Goal: Information Seeking & Learning: Check status

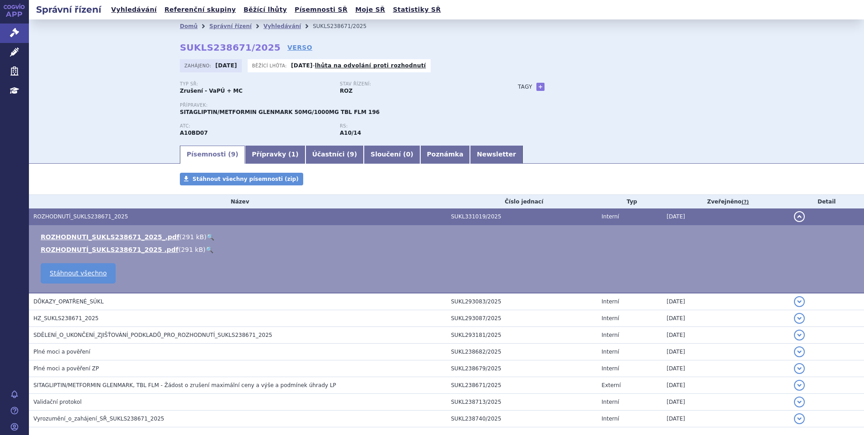
click at [138, 12] on link "Vyhledávání" at bounding box center [134, 10] width 51 height 12
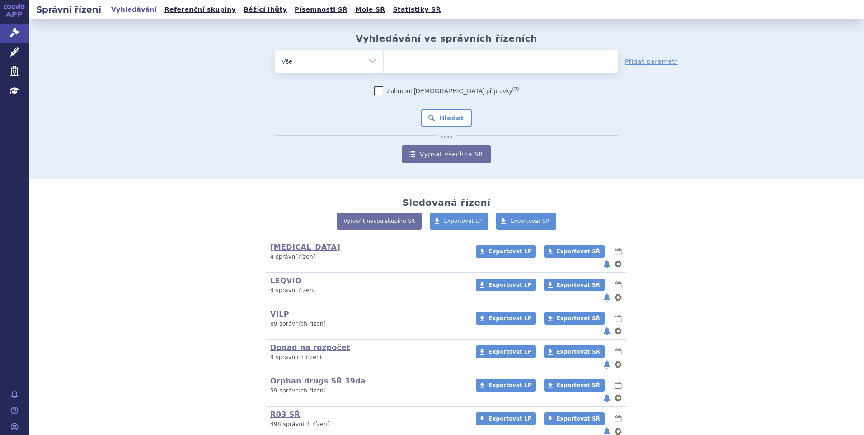
click at [411, 66] on ul at bounding box center [501, 59] width 235 height 19
click at [384, 66] on select at bounding box center [383, 61] width 0 height 23
paste input "SUKLS166659/2025"
type input "SUKLS166659/2025"
select select "SUKLS166659/2025"
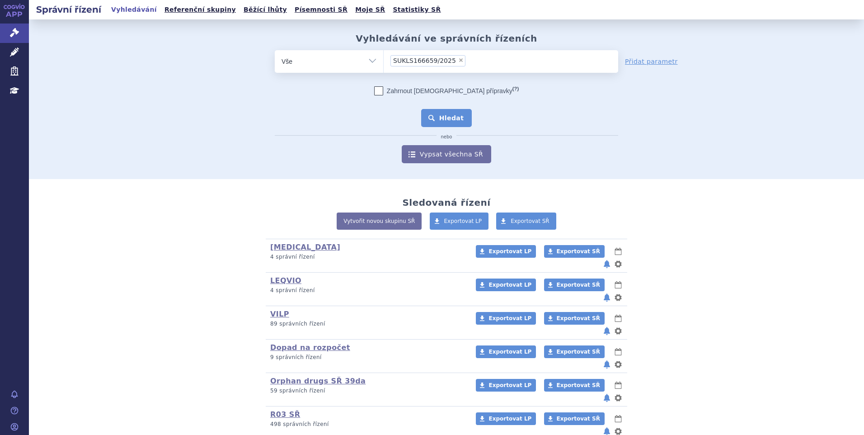
click at [437, 114] on button "Hledat" at bounding box center [446, 118] width 51 height 18
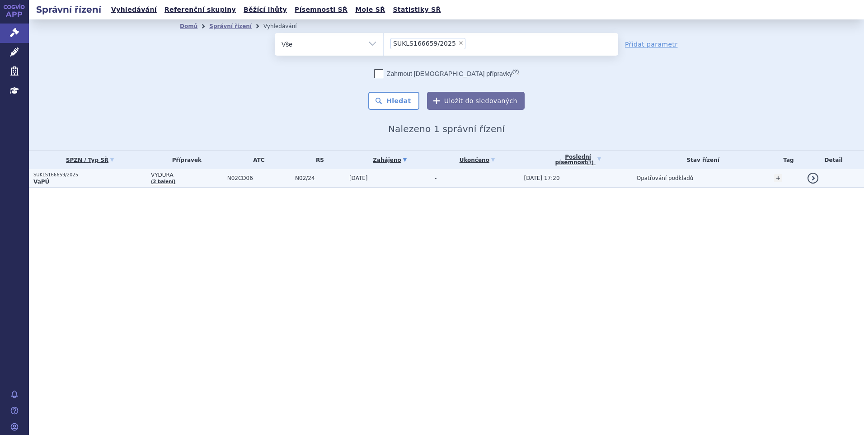
click at [111, 181] on p "VaPÚ" at bounding box center [89, 181] width 113 height 7
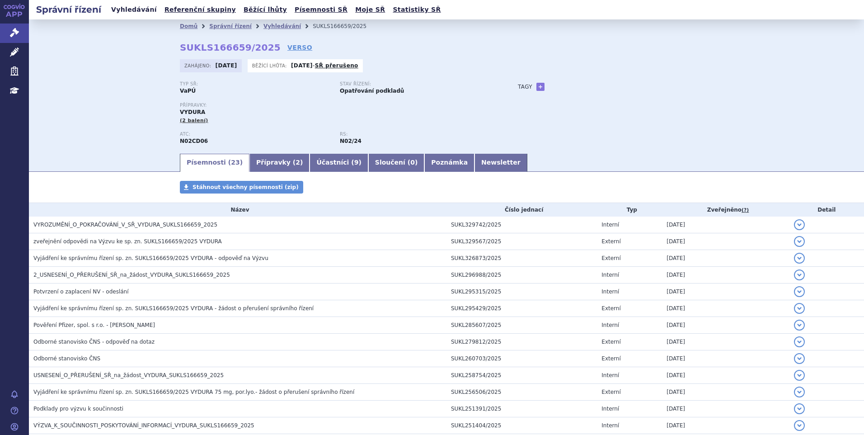
click at [134, 10] on link "Vyhledávání" at bounding box center [134, 10] width 51 height 12
drag, startPoint x: 179, startPoint y: 46, endPoint x: 259, endPoint y: 45, distance: 80.5
click at [259, 45] on strong "SUKLS166659/2025" at bounding box center [230, 47] width 101 height 11
copy strong "SUKLS166659/2025"
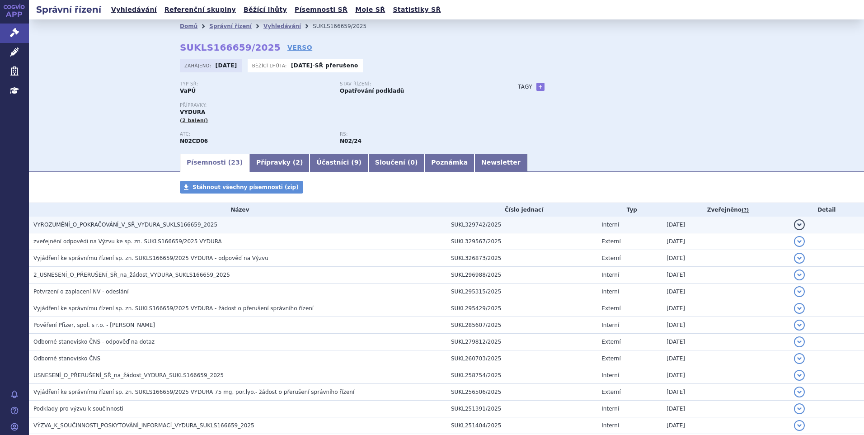
click at [121, 226] on span "VYROZUMĚNÍ_O_POKRAČOVÁNÍ_V_SŘ_VYDURA_SUKLS166659_2025" at bounding box center [125, 225] width 184 height 6
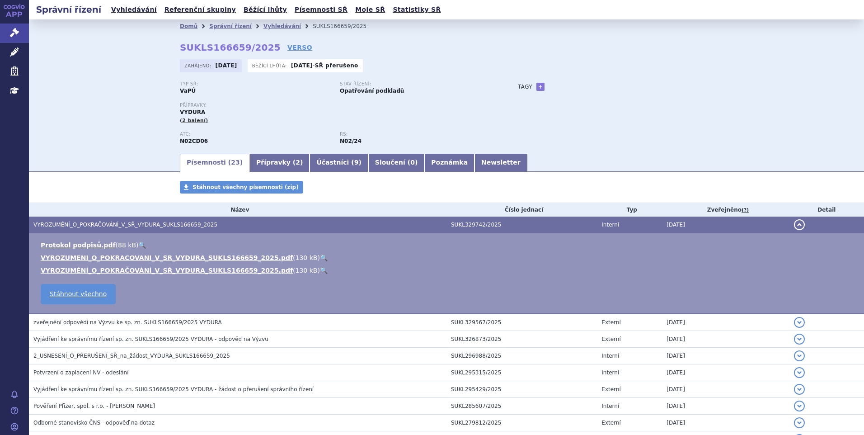
click at [320, 258] on link "🔍" at bounding box center [324, 257] width 8 height 7
click at [175, 47] on div "Domů Správní řízení Vyhledávání SUKLS166659/2025 SUKLS166659/2025 VERSO Zahájen…" at bounding box center [447, 92] width 570 height 119
drag, startPoint x: 178, startPoint y: 48, endPoint x: 261, endPoint y: 50, distance: 82.8
click at [261, 50] on strong "SUKLS166659/2025" at bounding box center [230, 47] width 101 height 11
copy strong "SUKLS166659/2025"
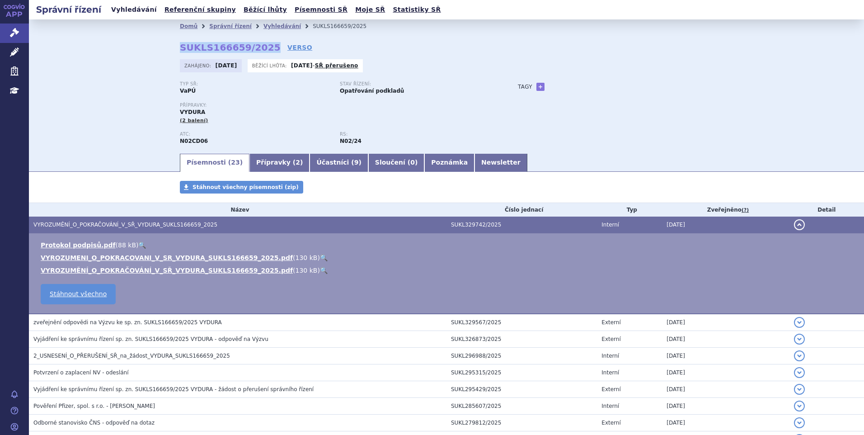
click at [123, 13] on link "Vyhledávání" at bounding box center [134, 10] width 51 height 12
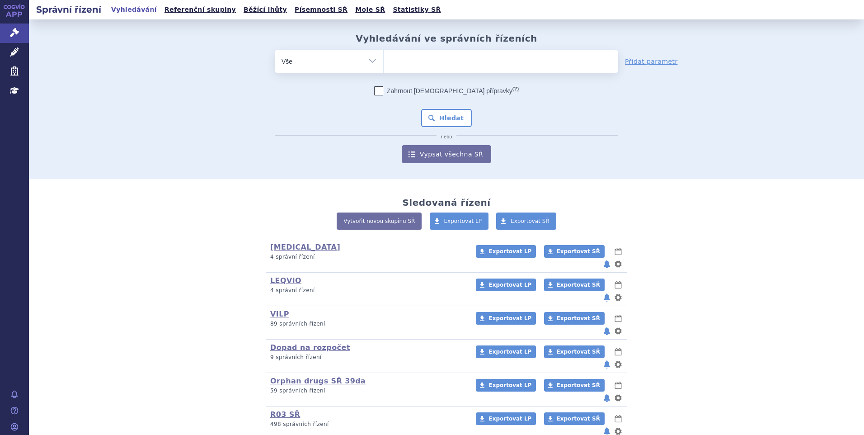
click at [429, 74] on form "odstranit Vše Spisová značka Typ SŘ (?) Hledat" at bounding box center [447, 106] width 344 height 113
click at [430, 68] on ul at bounding box center [501, 59] width 235 height 19
click at [384, 68] on select at bounding box center [383, 61] width 0 height 23
paste input "SUKLS42340/2025"
type input "SUKLS42340/2025"
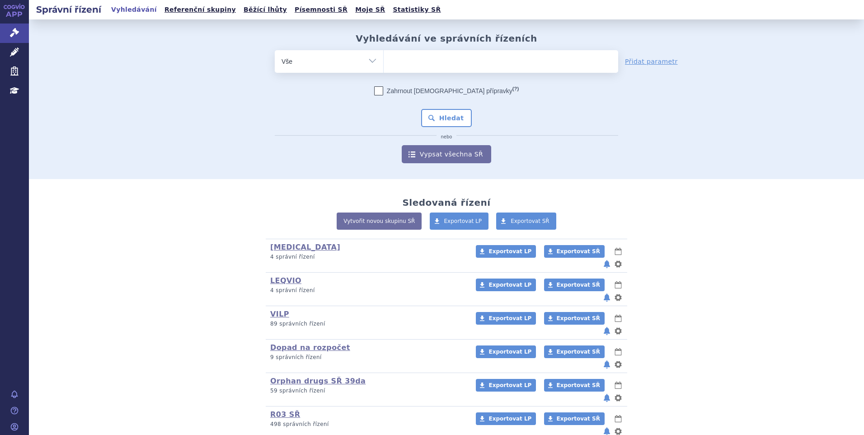
select select "SUKLS42340/2025"
click at [430, 114] on button "Hledat" at bounding box center [446, 118] width 51 height 18
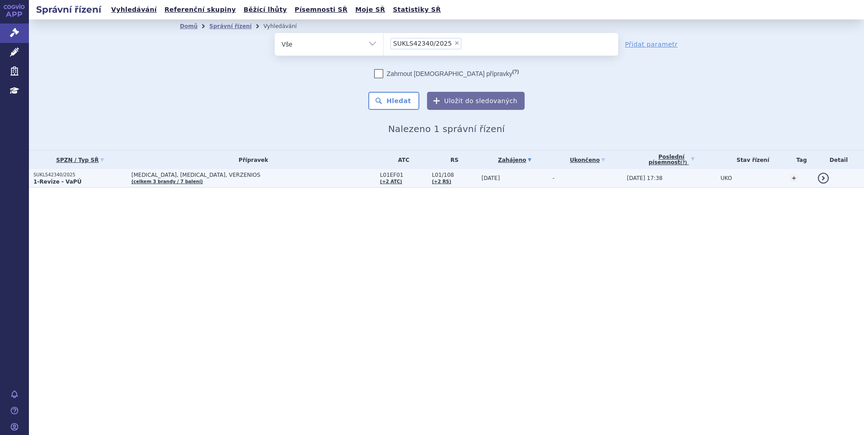
click at [109, 173] on p "SUKLS42340/2025" at bounding box center [80, 175] width 94 height 6
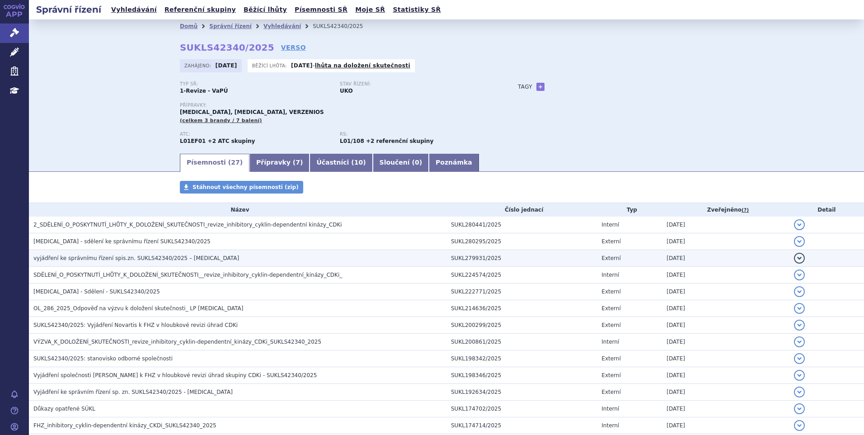
click at [145, 255] on span "vyjádření ke správnímu řízení spis.zn. SUKLS42340/2025 – Ibrance" at bounding box center [136, 258] width 206 height 6
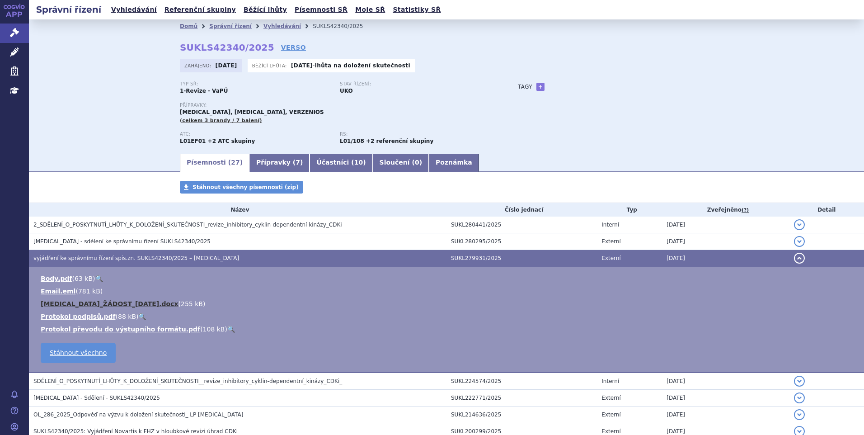
click at [123, 300] on link "IBRANCE_ŽÁDOST_2025-07-11.docx" at bounding box center [110, 303] width 138 height 7
click at [281, 46] on link "VERSO" at bounding box center [293, 47] width 25 height 9
click at [136, 8] on link "Vyhledávání" at bounding box center [134, 10] width 51 height 12
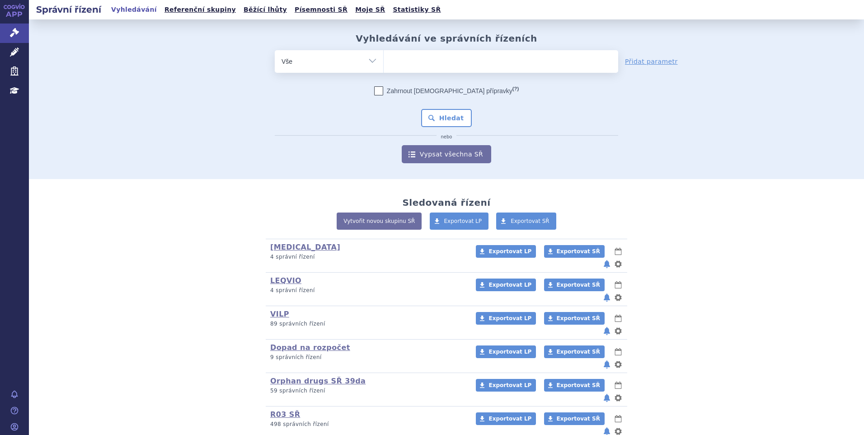
click at [414, 60] on ul at bounding box center [501, 59] width 235 height 19
click at [384, 60] on select at bounding box center [383, 61] width 0 height 23
paste input "SUKLS281421/2024"
type input "SUKLS281421/2024"
select select "SUKLS281421/2024"
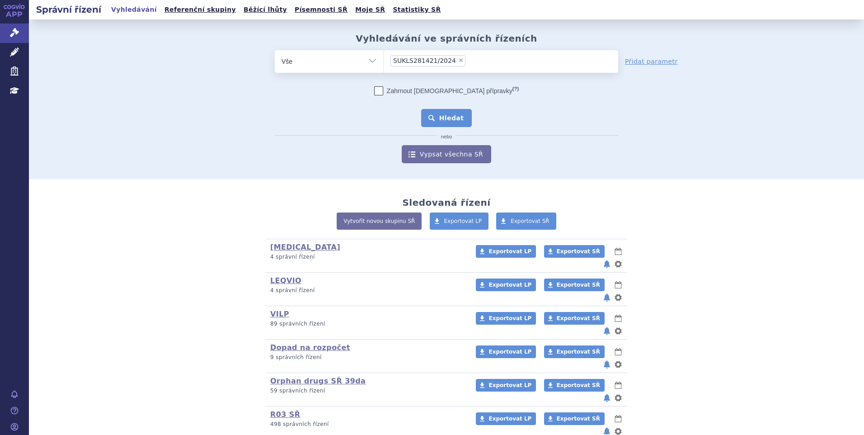
click at [448, 123] on button "Hledat" at bounding box center [446, 118] width 51 height 18
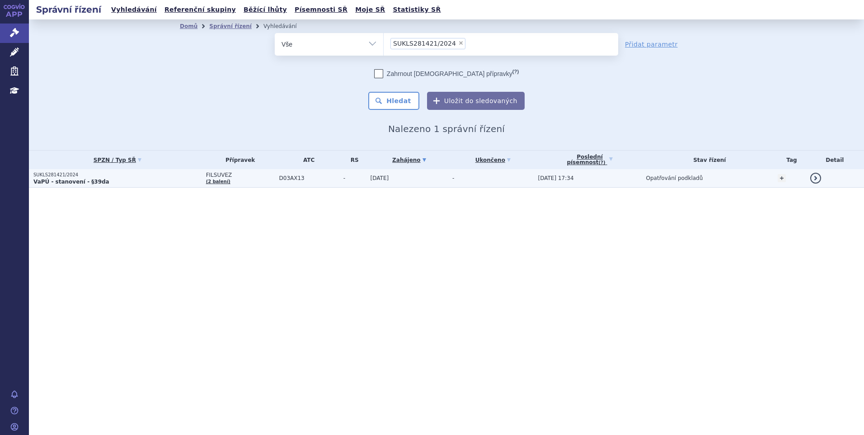
click at [161, 182] on p "VaPÚ - stanovení - §39da" at bounding box center [117, 181] width 168 height 7
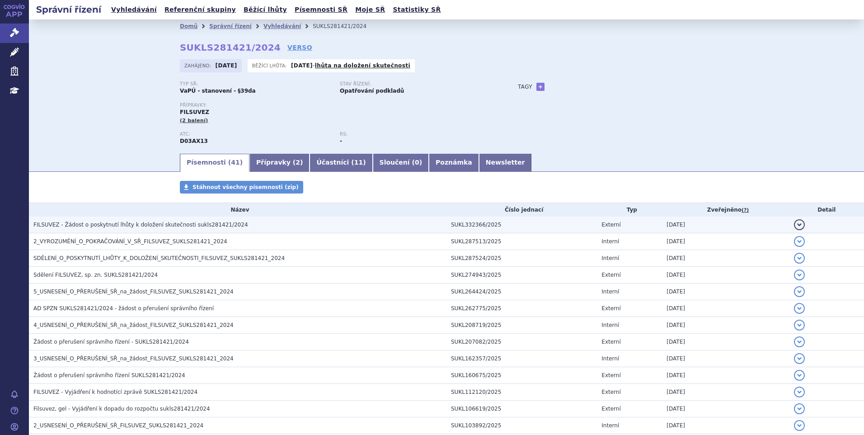
click at [137, 224] on span "FILSUVEZ - Žádost o poskytnutí lhůty k doložení skutečnosti sukls281421/2024" at bounding box center [140, 225] width 215 height 6
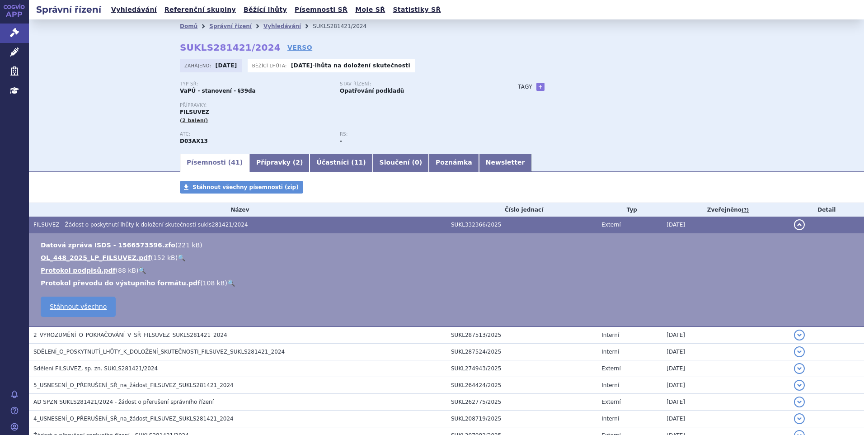
click at [178, 255] on link "🔍" at bounding box center [182, 257] width 8 height 7
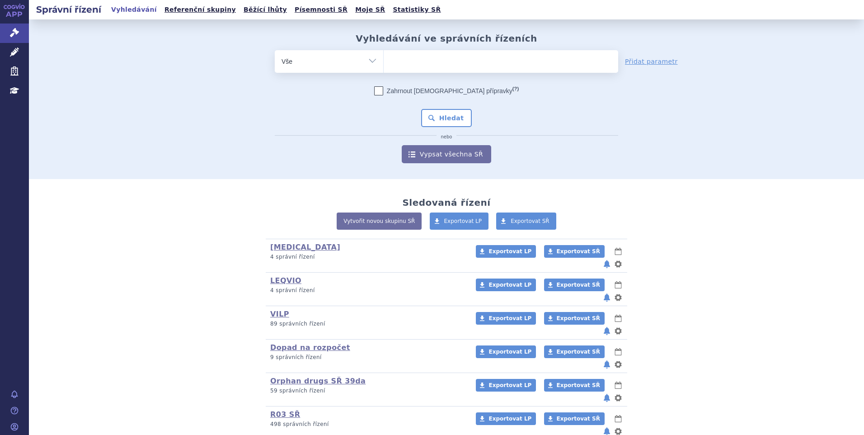
type input "27146928"
select select "27146928"
click at [429, 113] on button "Hledat" at bounding box center [446, 118] width 51 height 18
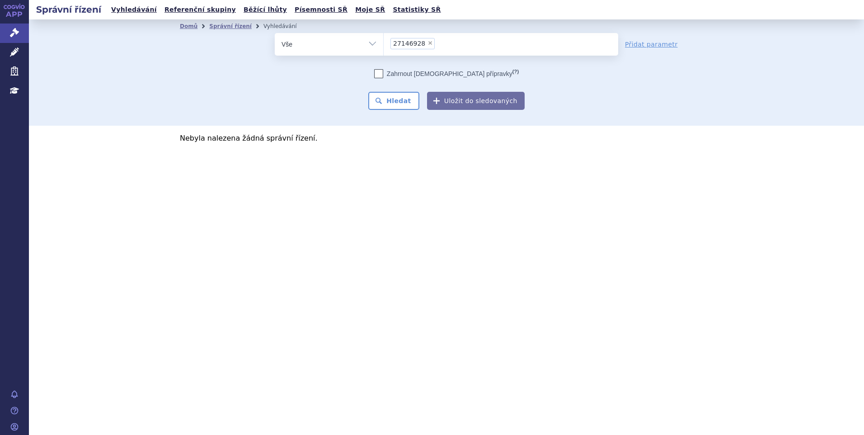
click at [428, 45] on span "×" at bounding box center [430, 42] width 5 height 5
click at [384, 45] on select "27146928" at bounding box center [383, 44] width 0 height 23
select select
click at [139, 9] on link "Vyhledávání" at bounding box center [134, 10] width 51 height 12
